Goal: Information Seeking & Learning: Understand process/instructions

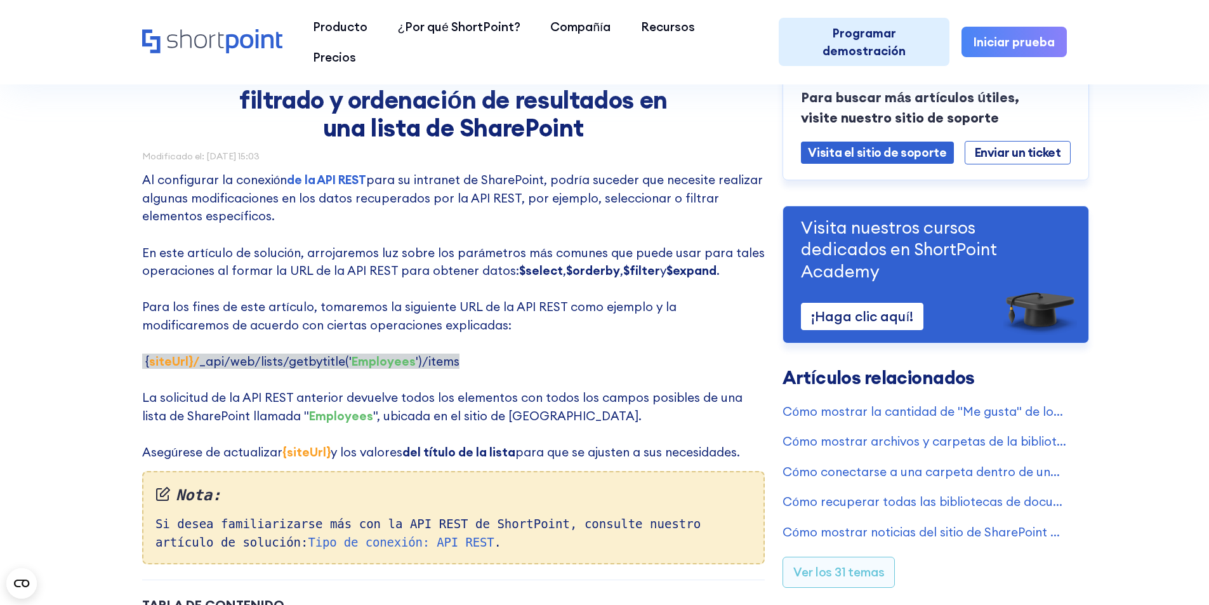
scroll to position [127, 0]
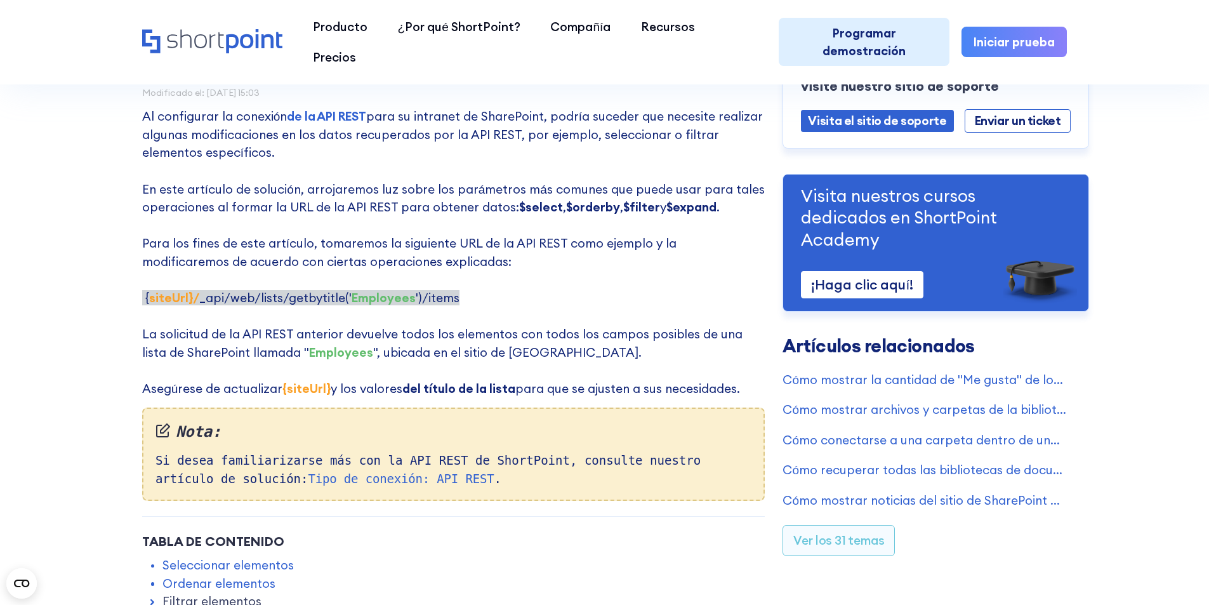
drag, startPoint x: 501, startPoint y: 307, endPoint x: 129, endPoint y: 305, distance: 371.3
copy span "‍ { siteUrl}/ _api/web/lists/getbytitle(' Employees ')/items"
click at [308, 479] on font "Tipo de conexión: API REST" at bounding box center [401, 479] width 186 height 14
